Goal: Entertainment & Leisure: Consume media (video, audio)

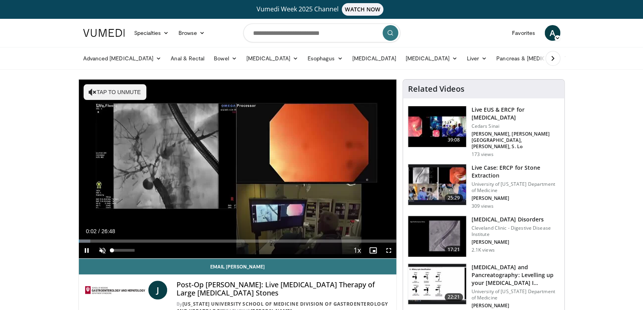
click at [101, 253] on span "Video Player" at bounding box center [103, 251] width 16 height 16
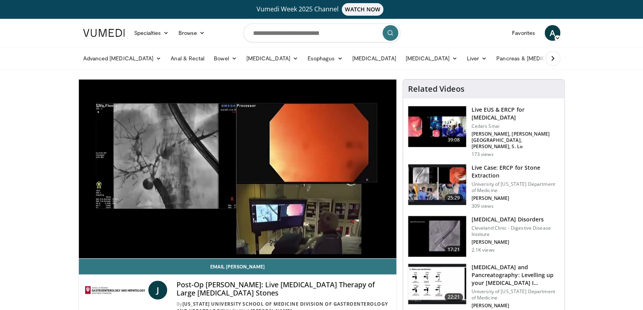
click at [350, 200] on div "10 seconds Tap to unmute" at bounding box center [238, 169] width 318 height 179
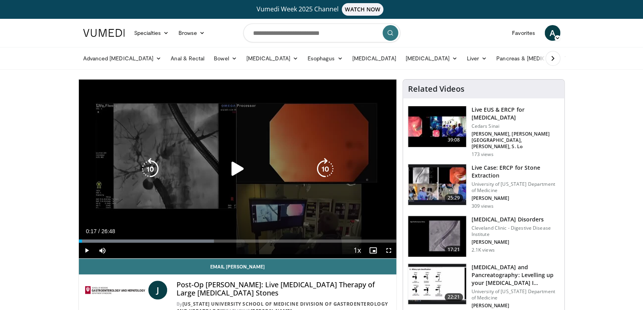
click at [257, 170] on div "Video Player" at bounding box center [237, 169] width 191 height 16
click at [234, 167] on icon "Video Player" at bounding box center [237, 169] width 22 height 22
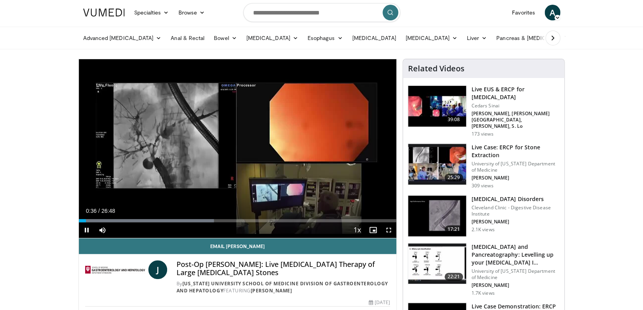
scroll to position [21, 0]
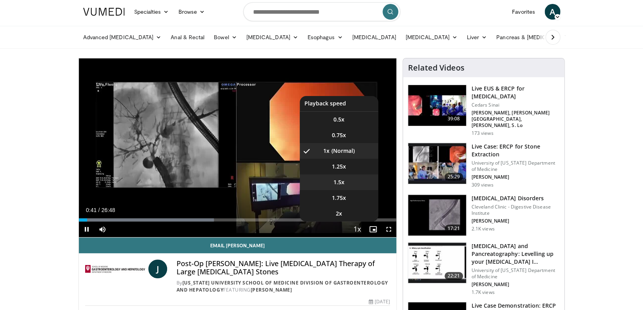
click at [342, 184] on span "1.5x" at bounding box center [339, 183] width 11 height 8
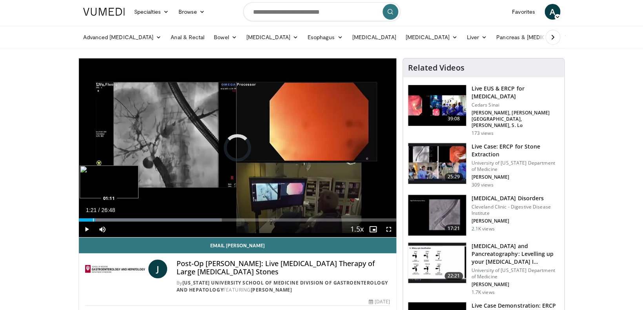
click at [93, 220] on div "Progress Bar" at bounding box center [93, 220] width 1 height 3
click at [91, 219] on div "Progress Bar" at bounding box center [91, 220] width 1 height 3
click at [125, 221] on div "Progress Bar" at bounding box center [125, 220] width 1 height 3
